Goal: Information Seeking & Learning: Find specific fact

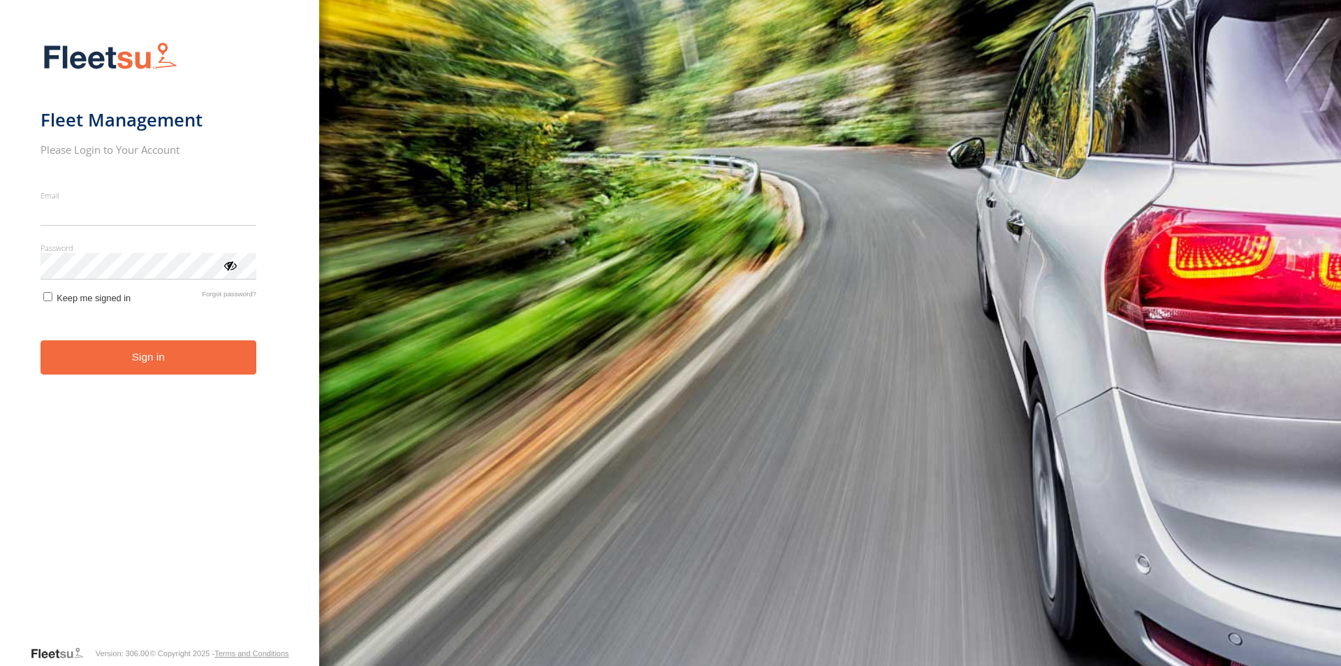
type input "**********"
click at [180, 372] on button "Sign in" at bounding box center [149, 357] width 216 height 34
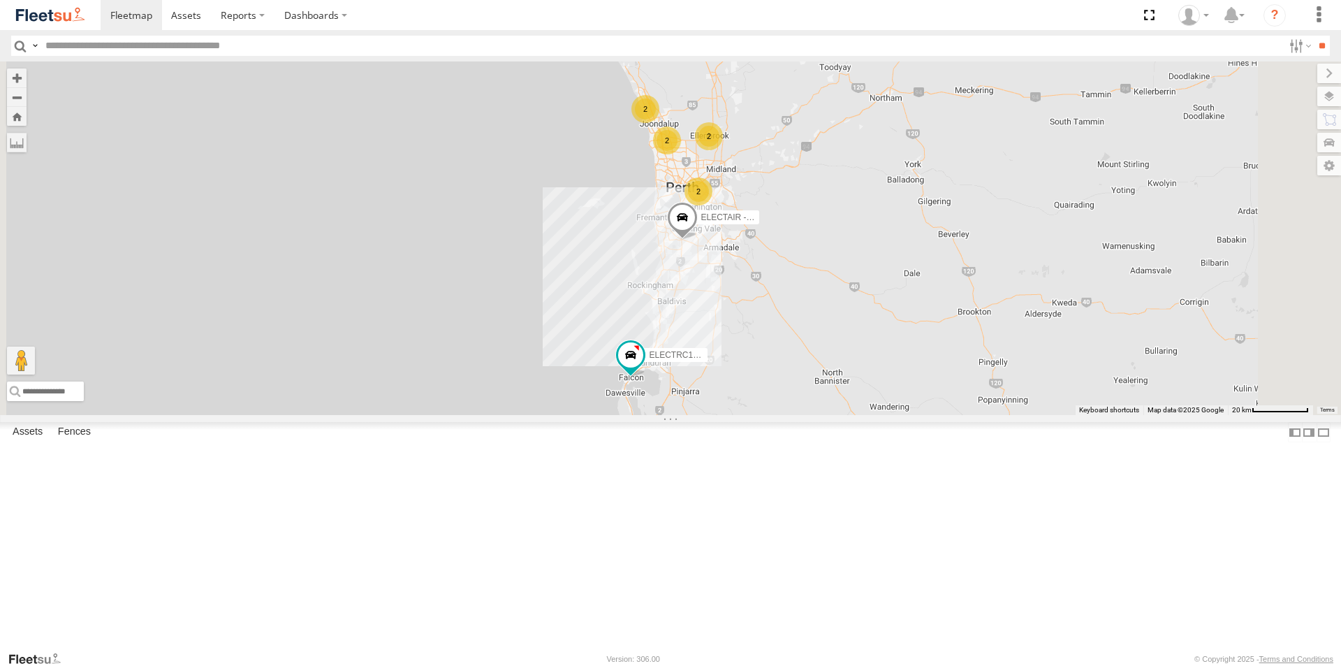
click at [0, 0] on link at bounding box center [0, 0] width 0 height 0
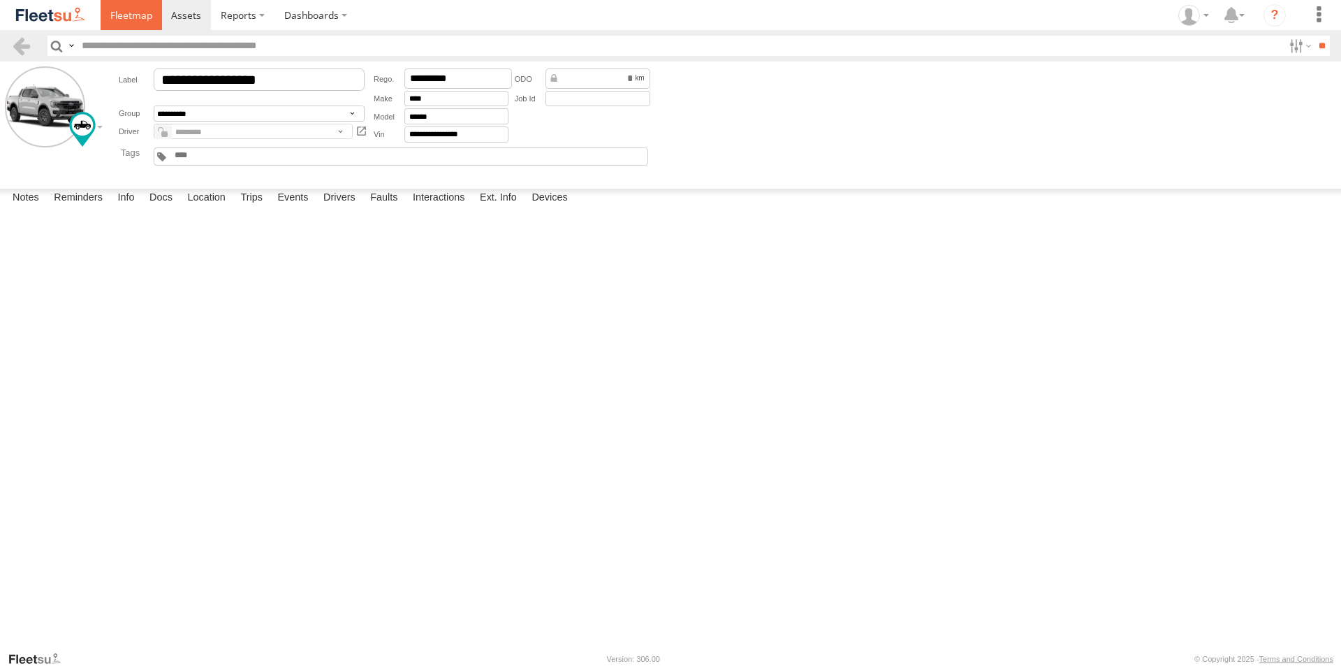
click at [132, 13] on span at bounding box center [131, 14] width 42 height 13
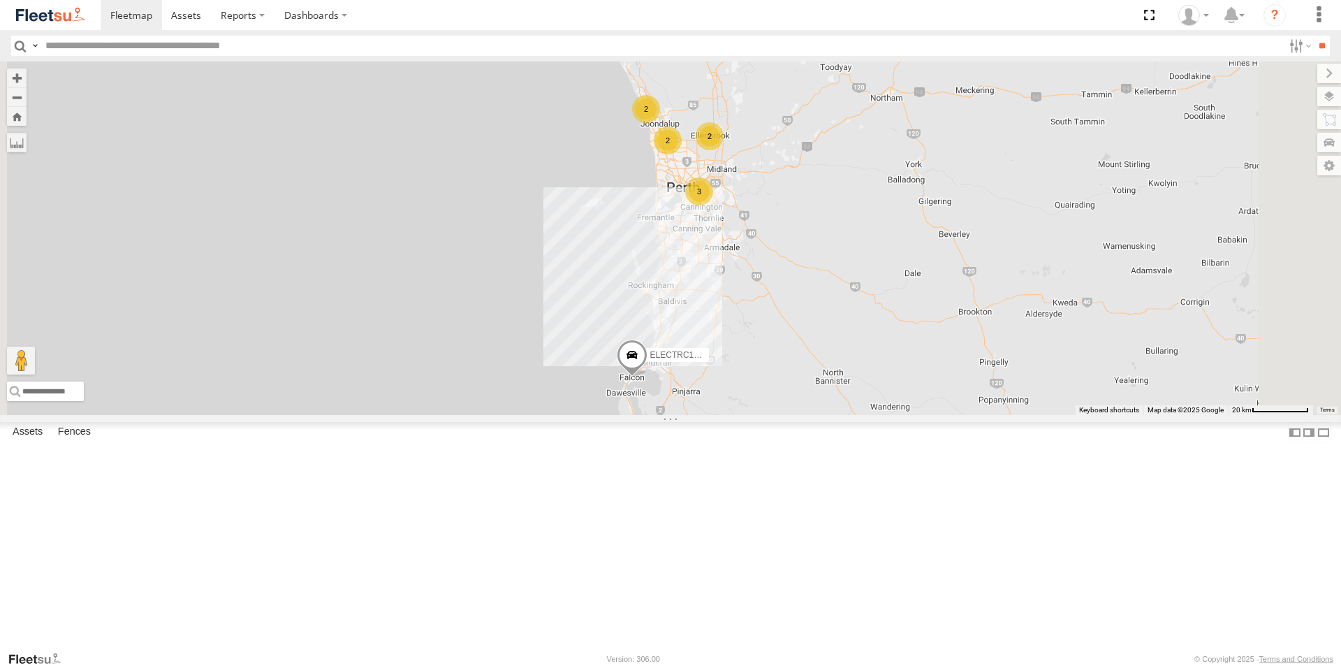
click at [0, 0] on div "All Assets" at bounding box center [0, 0] width 0 height 0
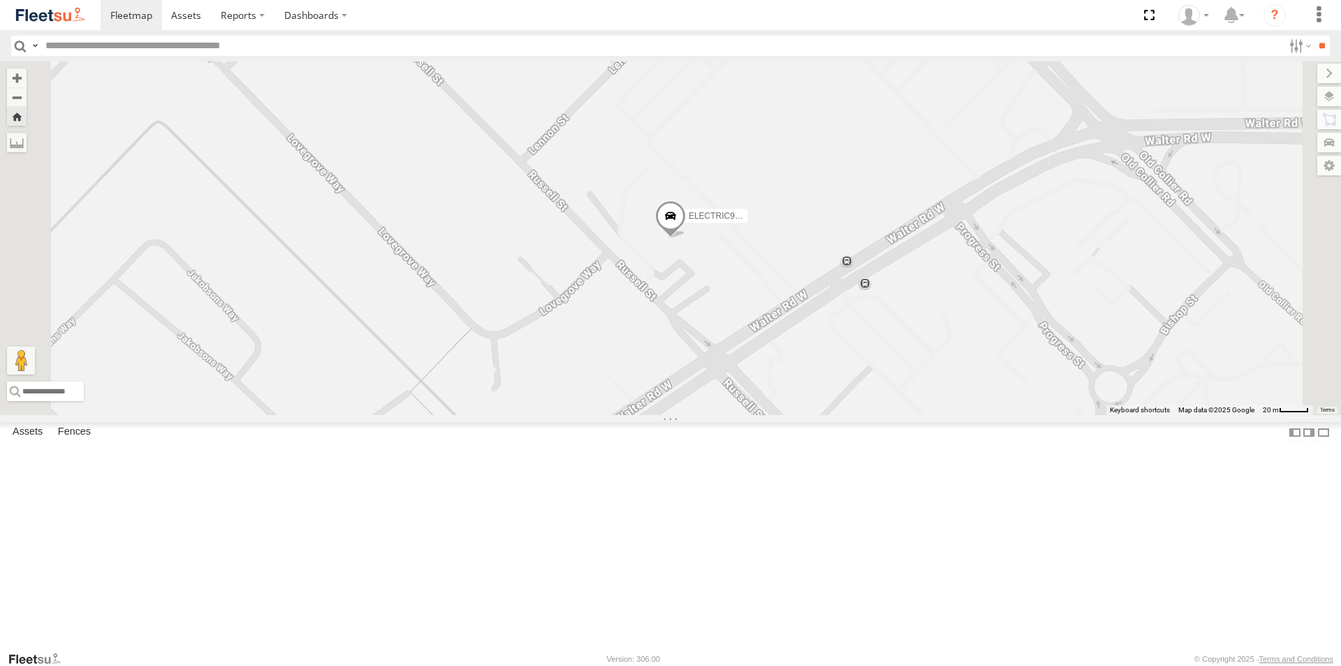
click at [0, 0] on link at bounding box center [0, 0] width 0 height 0
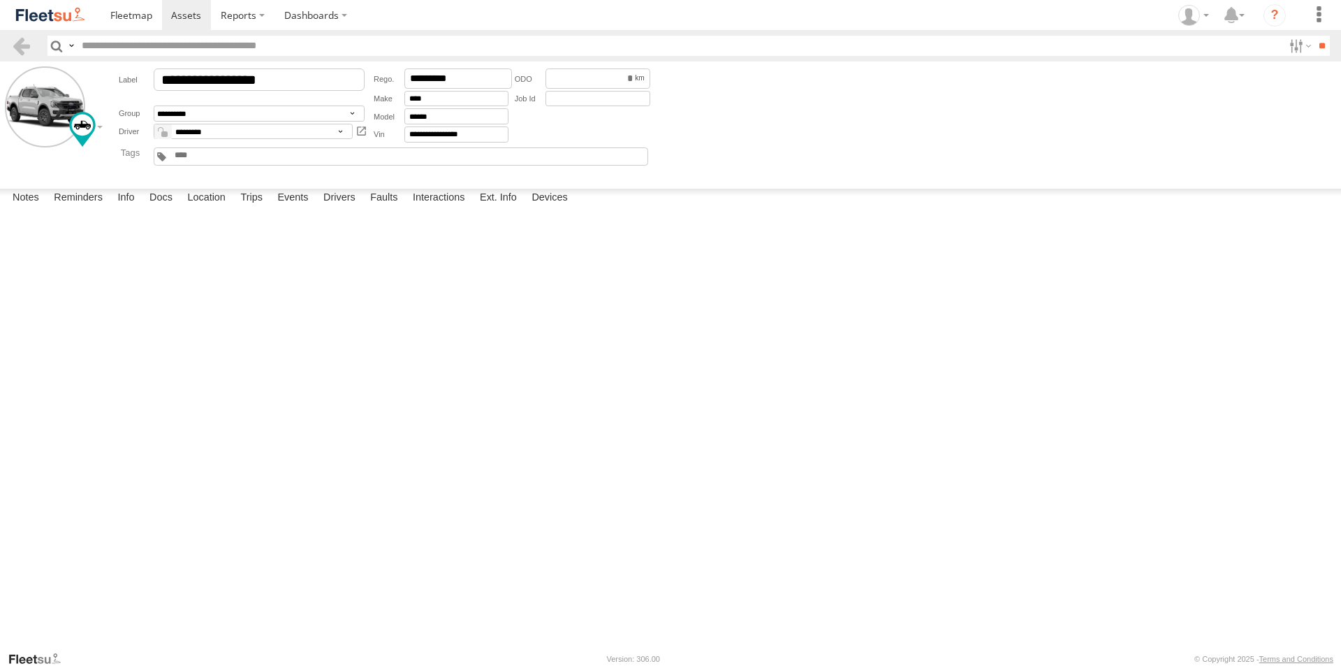
click at [0, 0] on div "DPF Differential Pressure Sensor "B" Circuit Range/Performance" at bounding box center [0, 0] width 0 height 0
drag, startPoint x: 196, startPoint y: 216, endPoint x: 559, endPoint y: 225, distance: 363.3
click at [0, 0] on div "DPF Differential Pressure Sensor "B" Circuit Range/Performance" at bounding box center [0, 0] width 0 height 0
copy div "DPF Differential Pressure Sensor "B" Circuit Range/Performance"
